Goal: Check status

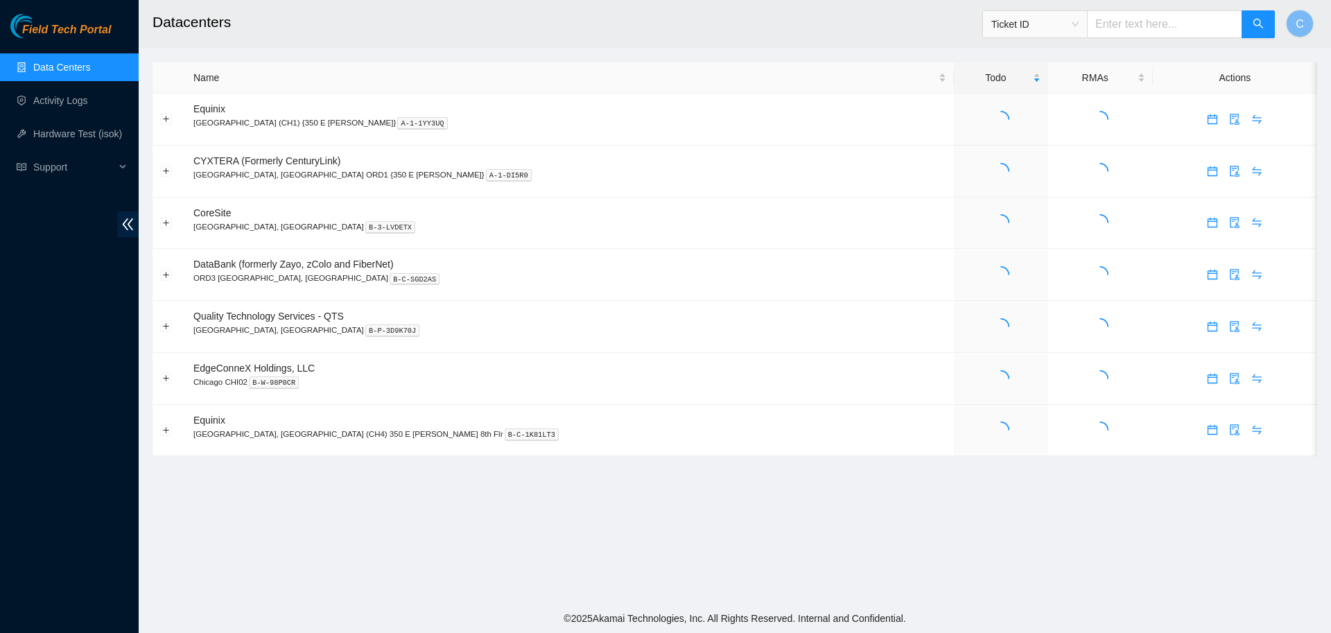
click at [1079, 21] on span "Ticket ID" at bounding box center [1035, 24] width 87 height 21
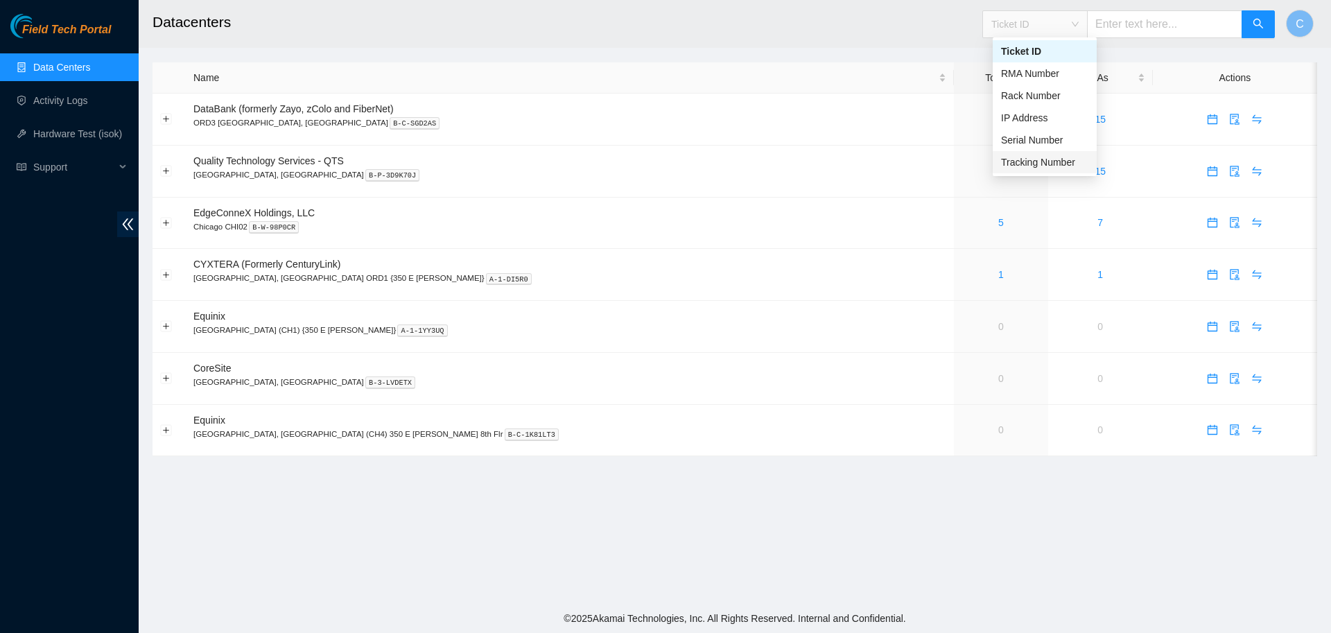
click at [1045, 161] on div "Tracking Number" at bounding box center [1044, 162] width 87 height 15
click at [1114, 32] on input "text" at bounding box center [1164, 24] width 155 height 28
paste input "3878701667"
type input "3878701667"
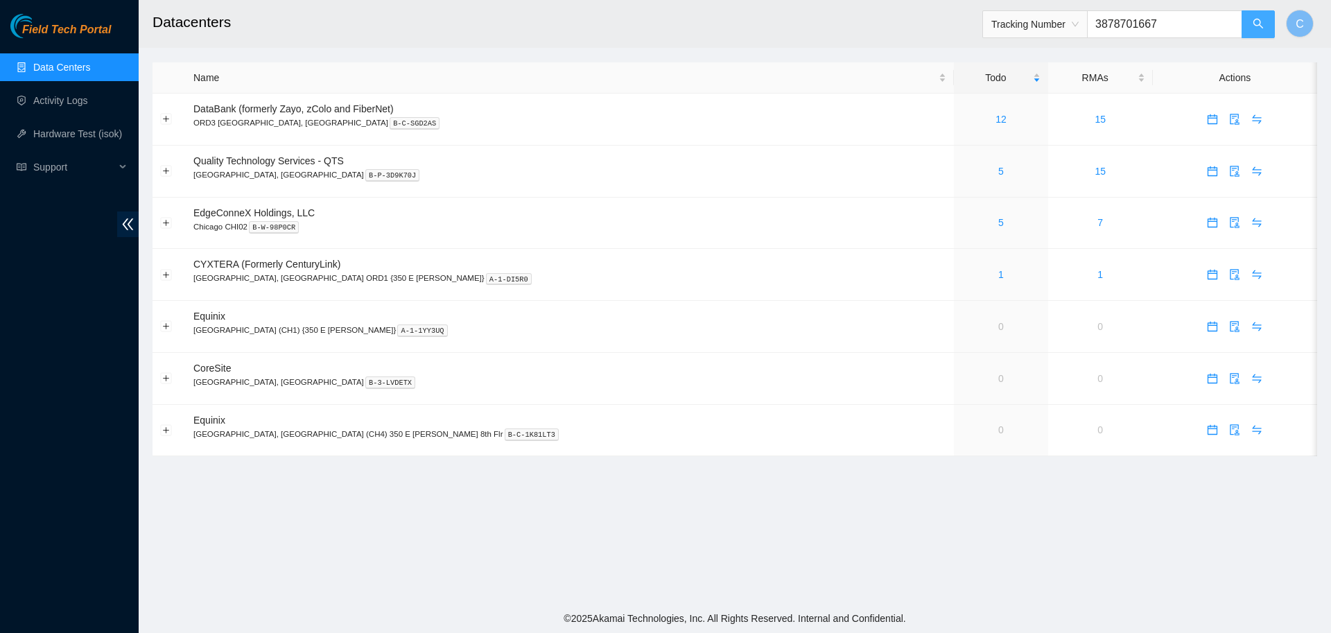
click at [1245, 28] on button "button" at bounding box center [1258, 24] width 33 height 28
click at [1062, 21] on span "Ticket ID" at bounding box center [1035, 24] width 87 height 21
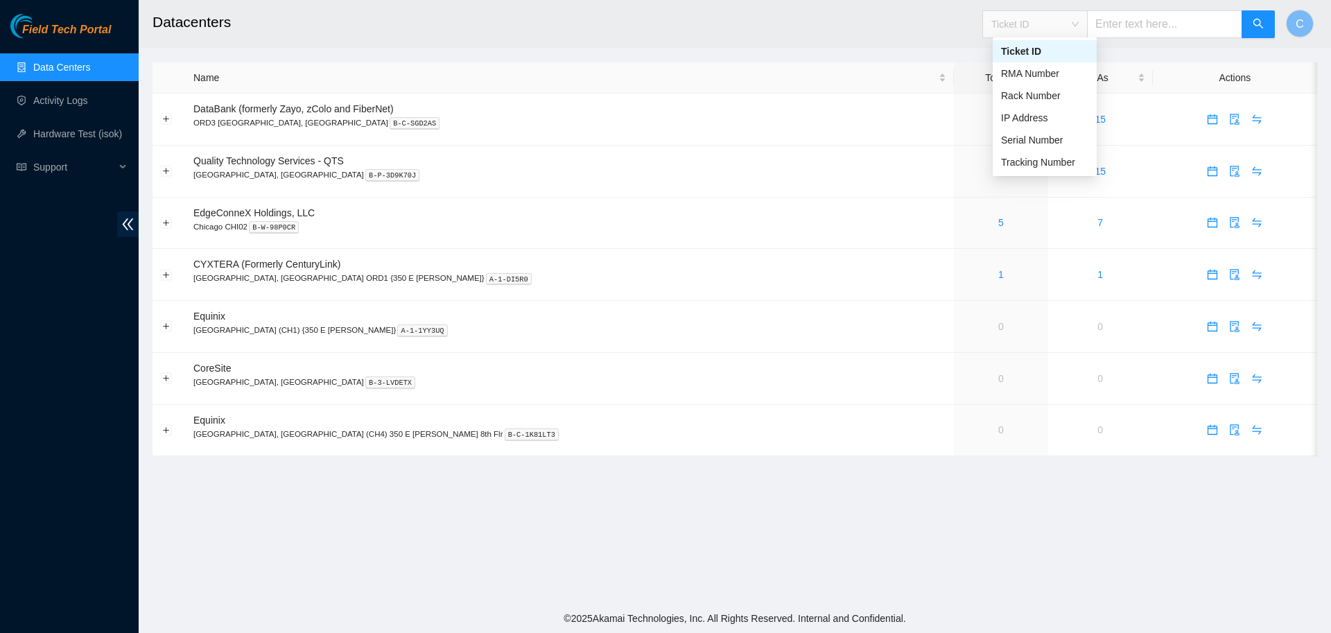
click at [1126, 17] on input "text" at bounding box center [1164, 24] width 155 height 28
click at [1118, 25] on input "text" at bounding box center [1164, 24] width 155 height 28
paste input "B-V-5TX6WPB"
type input "B-V-5TX6WPB"
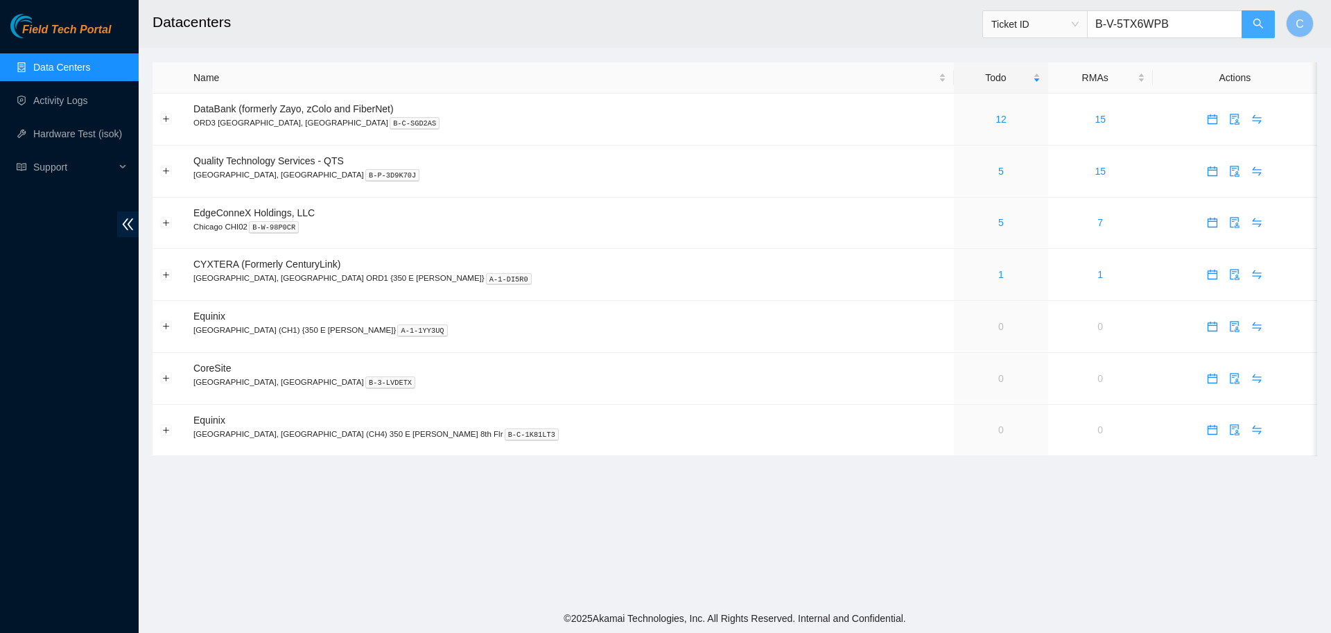
click at [1244, 25] on button "button" at bounding box center [1258, 24] width 33 height 28
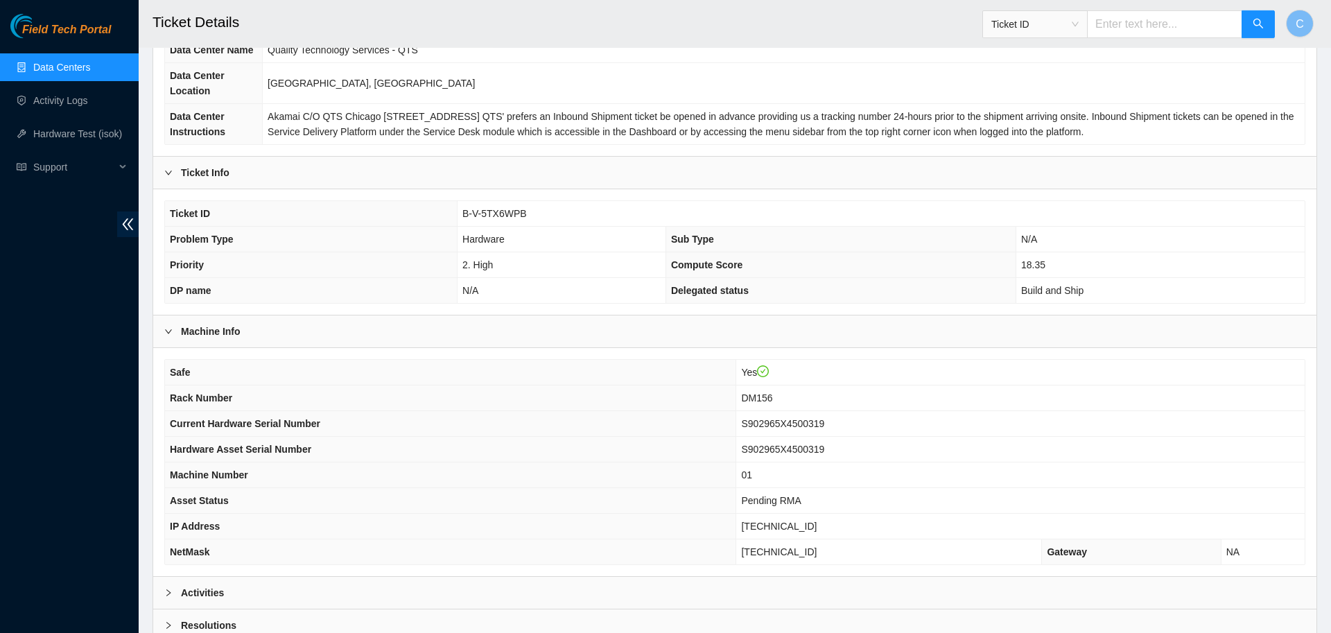
scroll to position [262, 0]
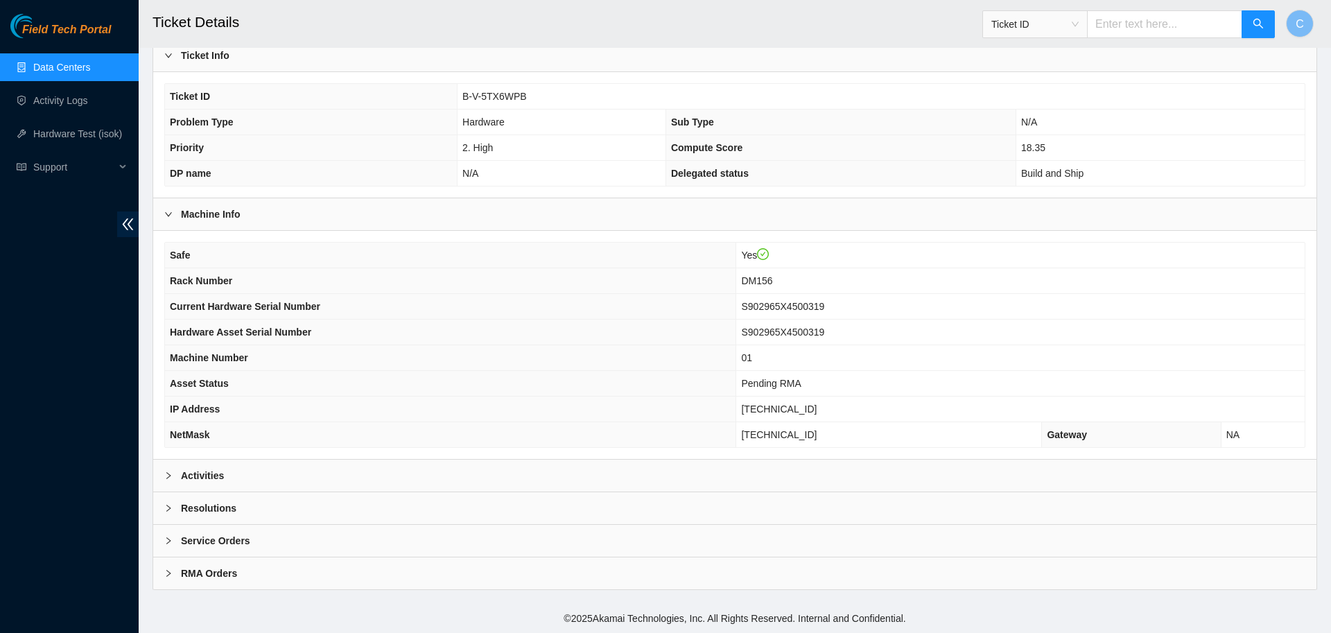
click at [492, 462] on div "Activities" at bounding box center [735, 476] width 1164 height 32
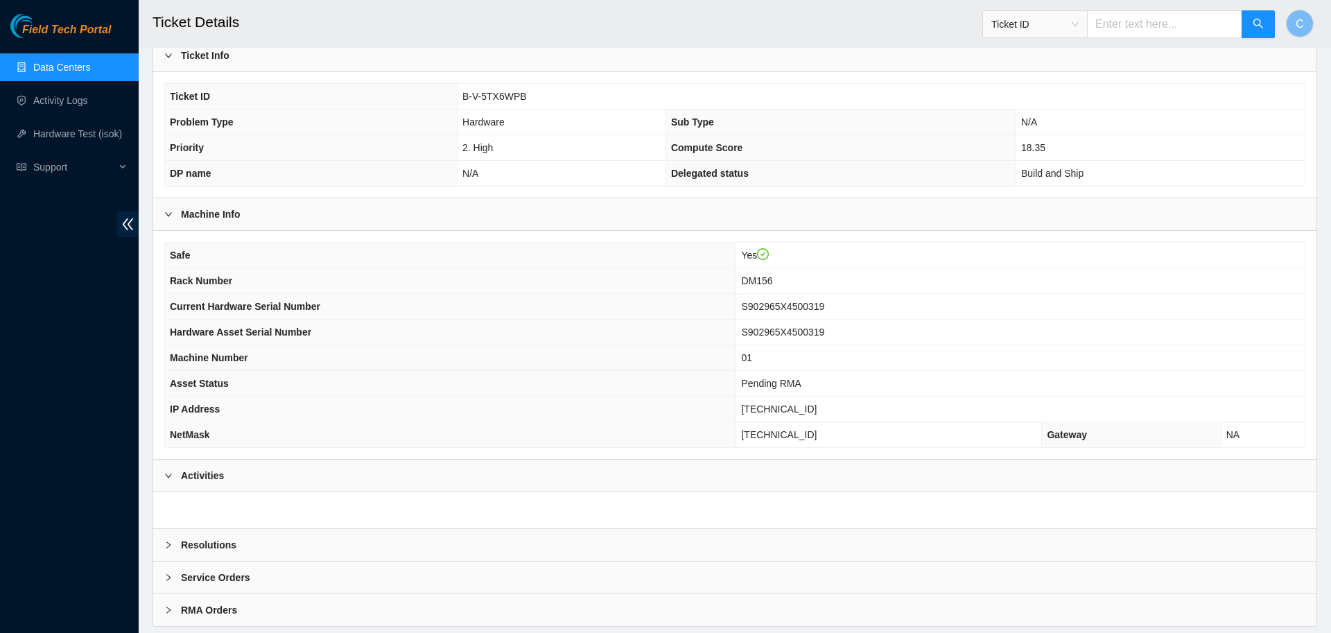
scroll to position [299, 0]
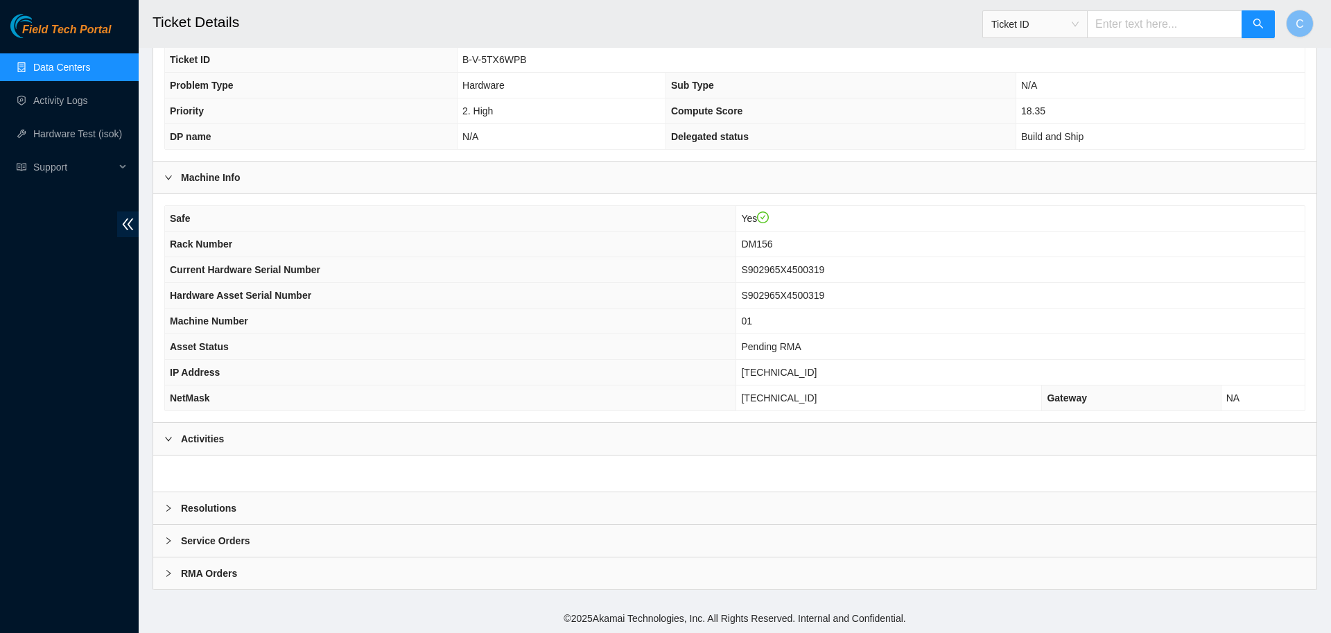
click at [216, 502] on b "Resolutions" at bounding box center [208, 508] width 55 height 15
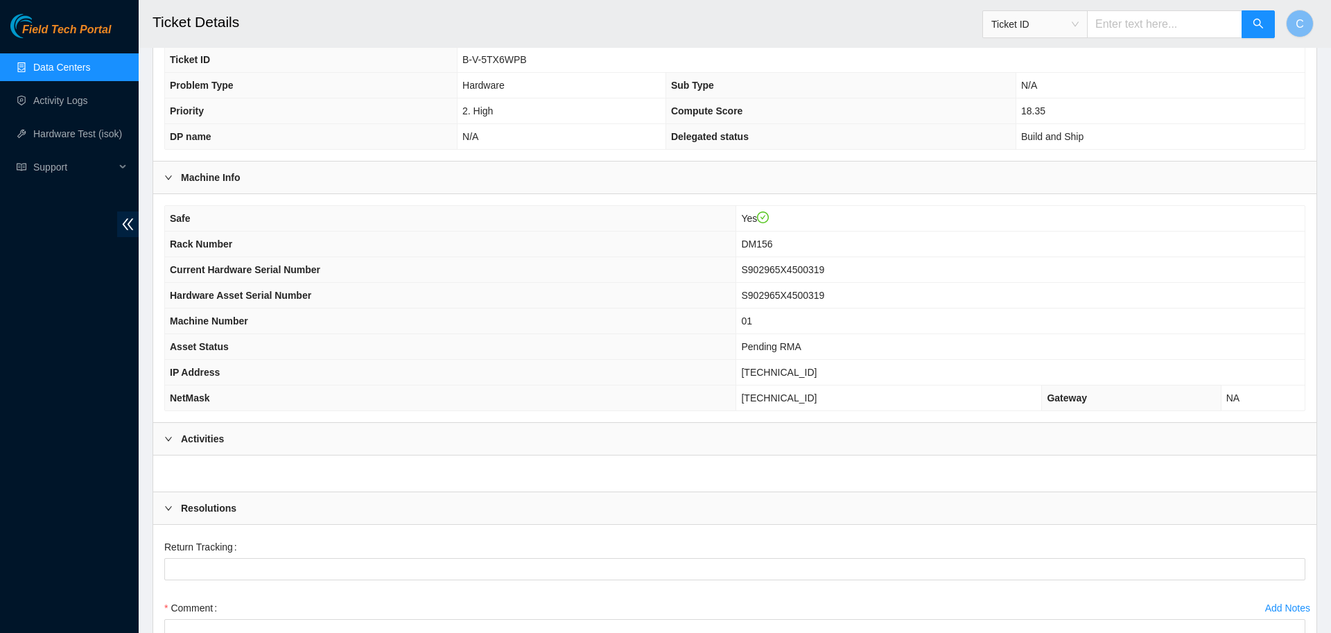
scroll to position [521, 0]
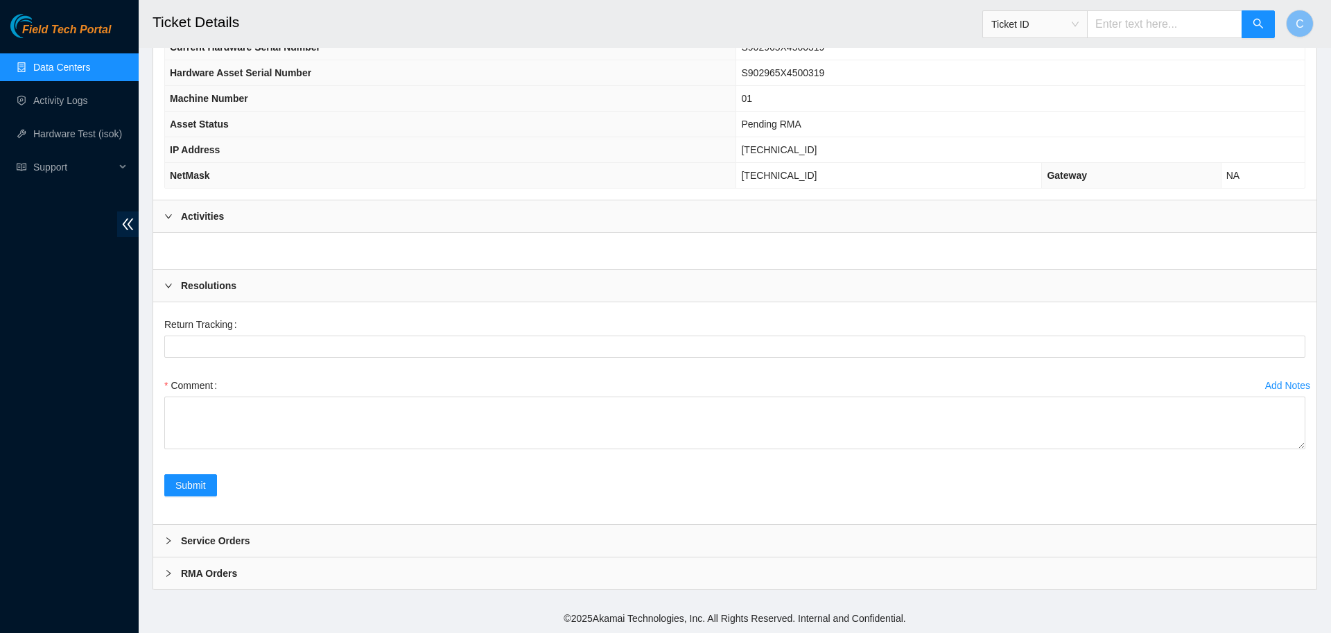
click at [212, 211] on b "Activities" at bounding box center [202, 216] width 43 height 15
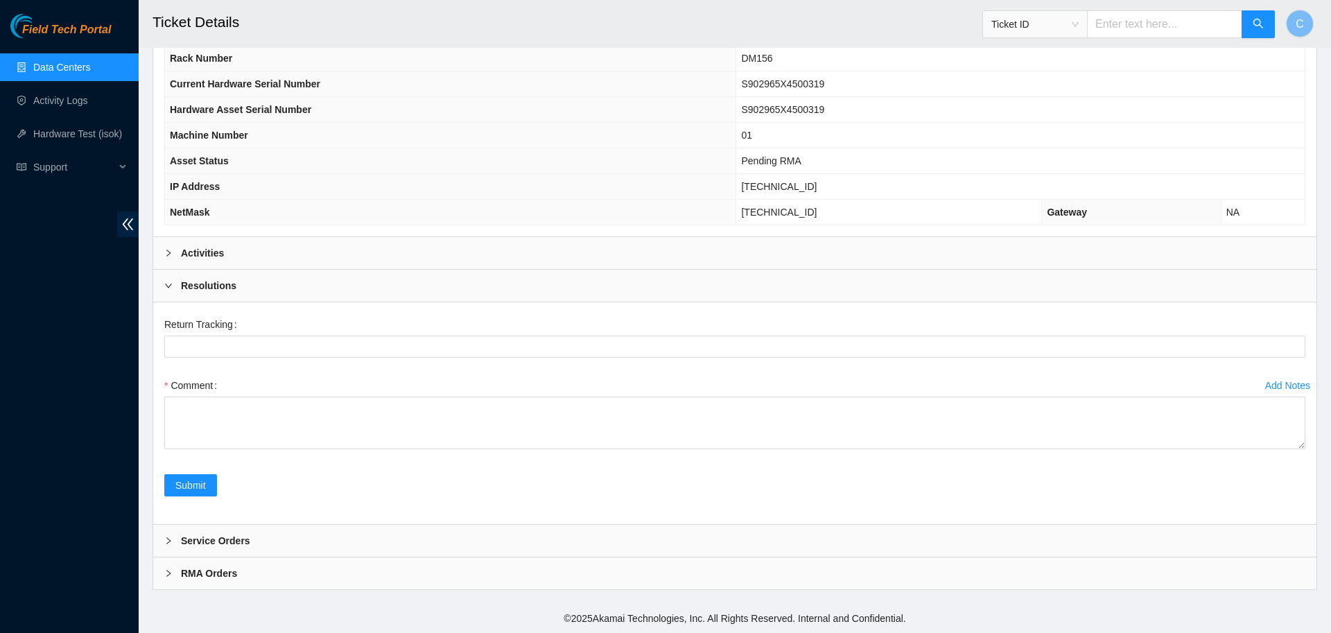
click at [215, 279] on b "Resolutions" at bounding box center [208, 285] width 55 height 15
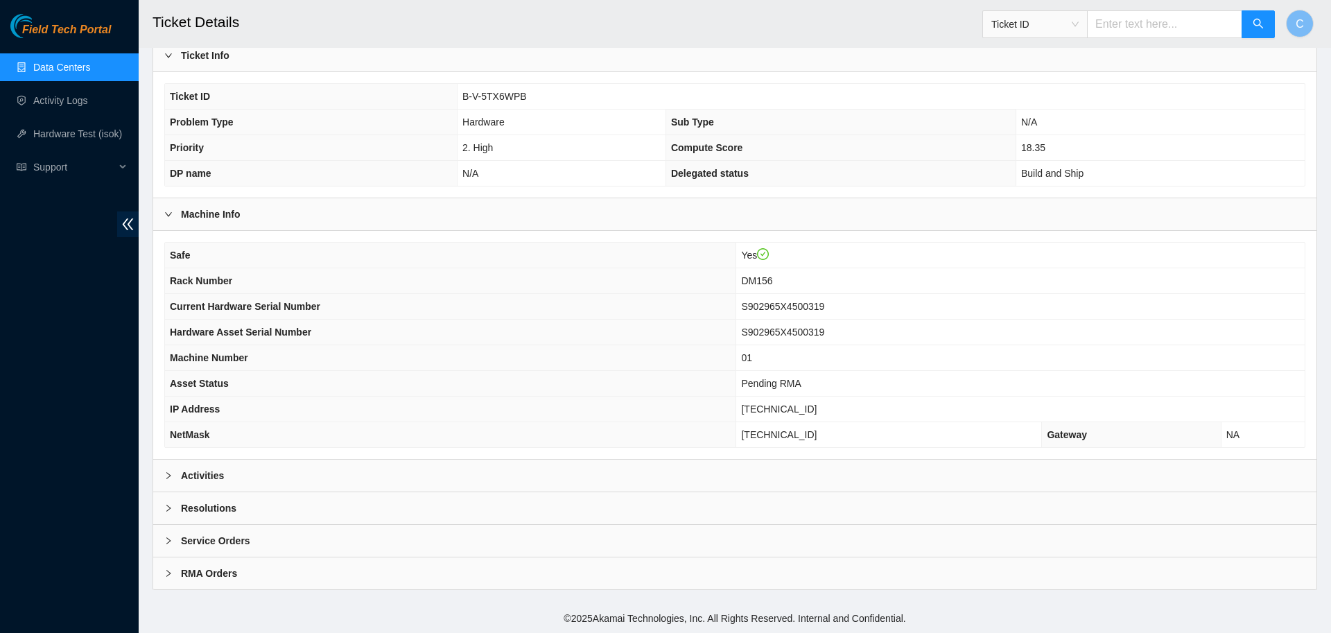
scroll to position [262, 0]
